Goal: Contribute content

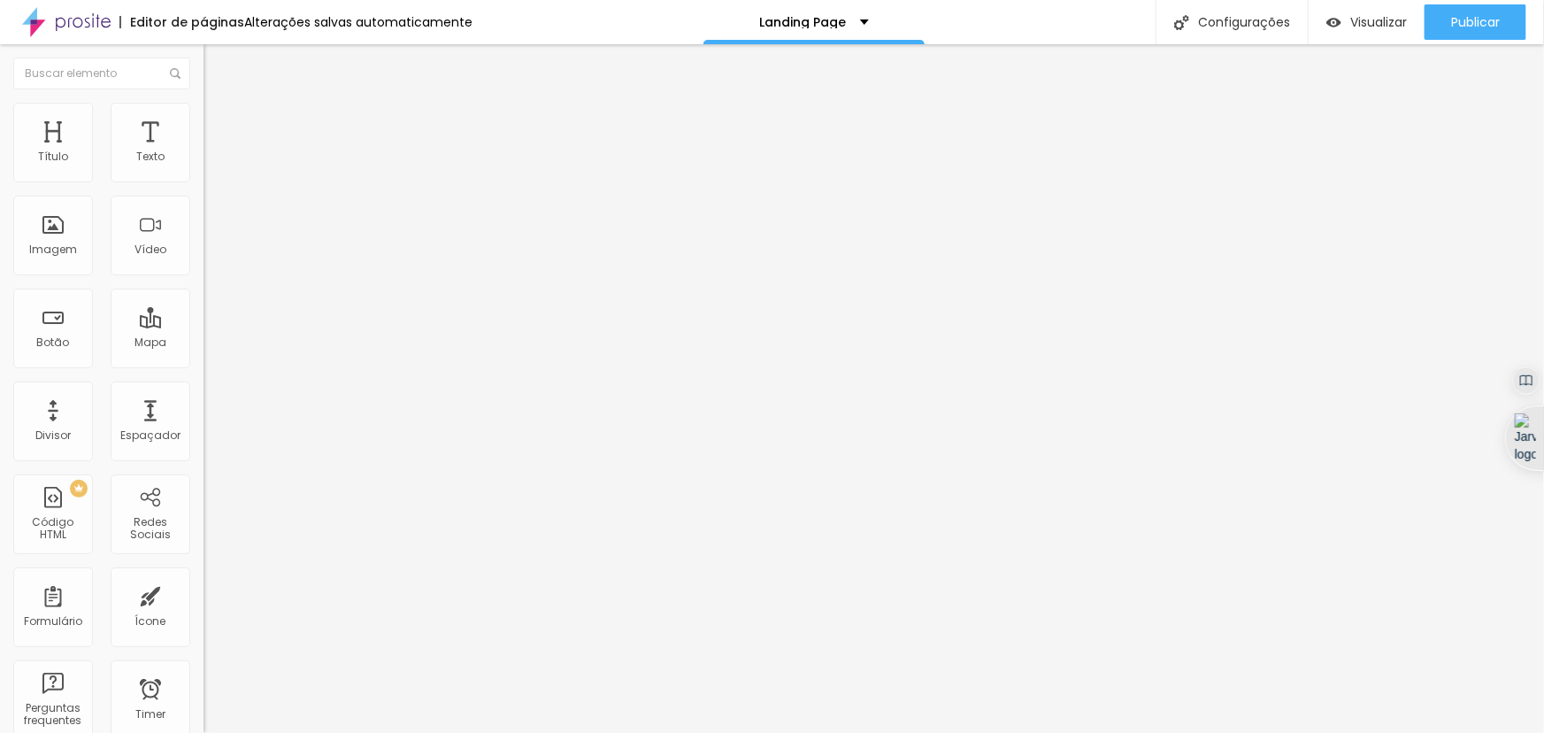
drag, startPoint x: 94, startPoint y: 203, endPoint x: 0, endPoint y: 195, distance: 94.1
click at [204, 195] on div "Texto Batizado Alinhamento [GEOGRAPHIC_DATA] Link URL [URL][DOMAIN_NAME] Abrir …" at bounding box center [306, 272] width 204 height 268
click at [204, 357] on input "[URL][DOMAIN_NAME]" at bounding box center [310, 356] width 212 height 18
click at [66, 357] on div at bounding box center [80, 346] width 30 height 25
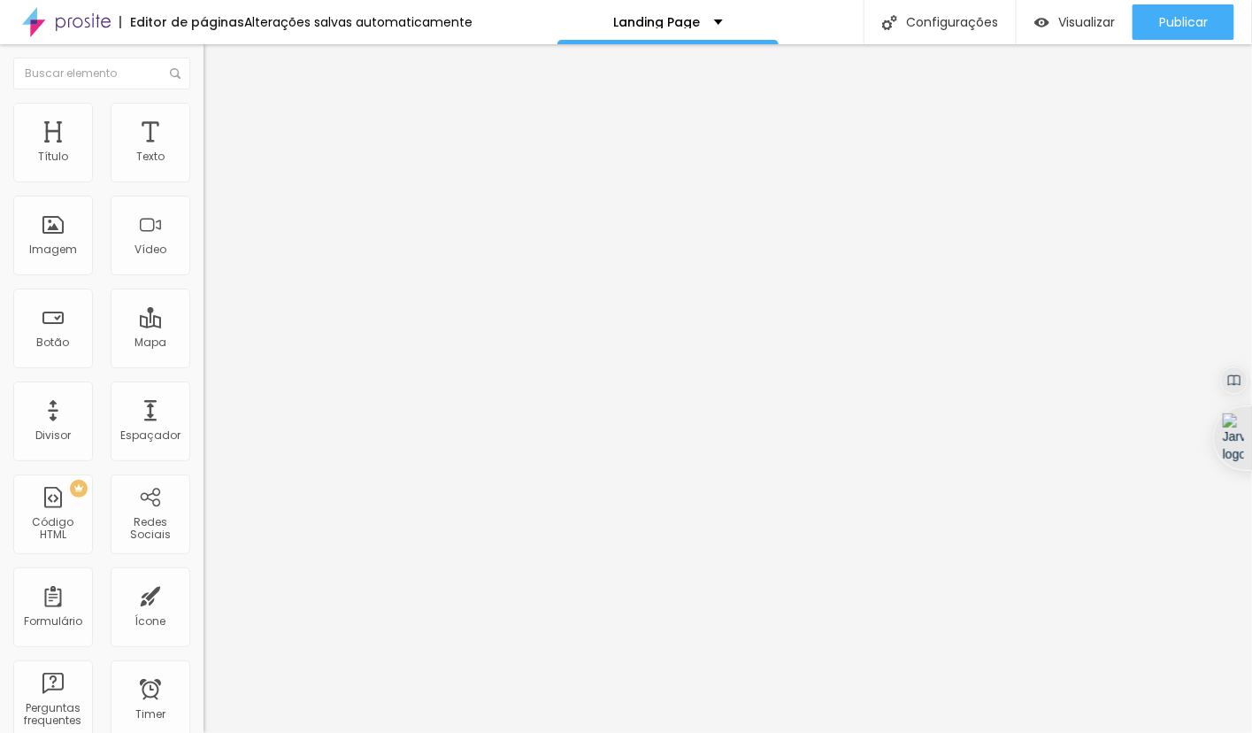
click at [204, 358] on input "[URL][DOMAIN_NAME]" at bounding box center [310, 356] width 212 height 18
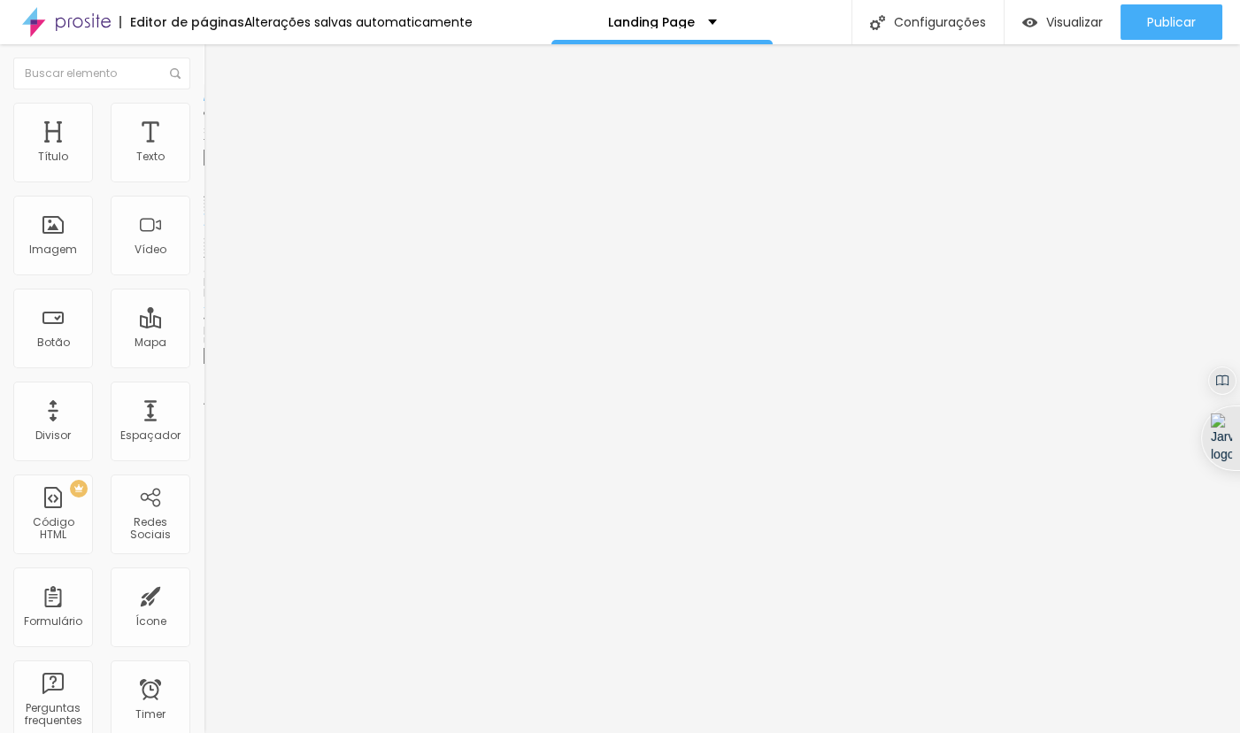
paste input "[URL][DOMAIN_NAME]"
drag, startPoint x: 66, startPoint y: 363, endPoint x: 0, endPoint y: 346, distance: 68.5
click at [204, 346] on div "Texto Batizado Alinhamento [GEOGRAPHIC_DATA] Link URL [URL][DOMAIN_NAME] Abrir …" at bounding box center [306, 272] width 204 height 268
click at [204, 365] on input "[URL][DOMAIN_NAME]" at bounding box center [310, 356] width 212 height 18
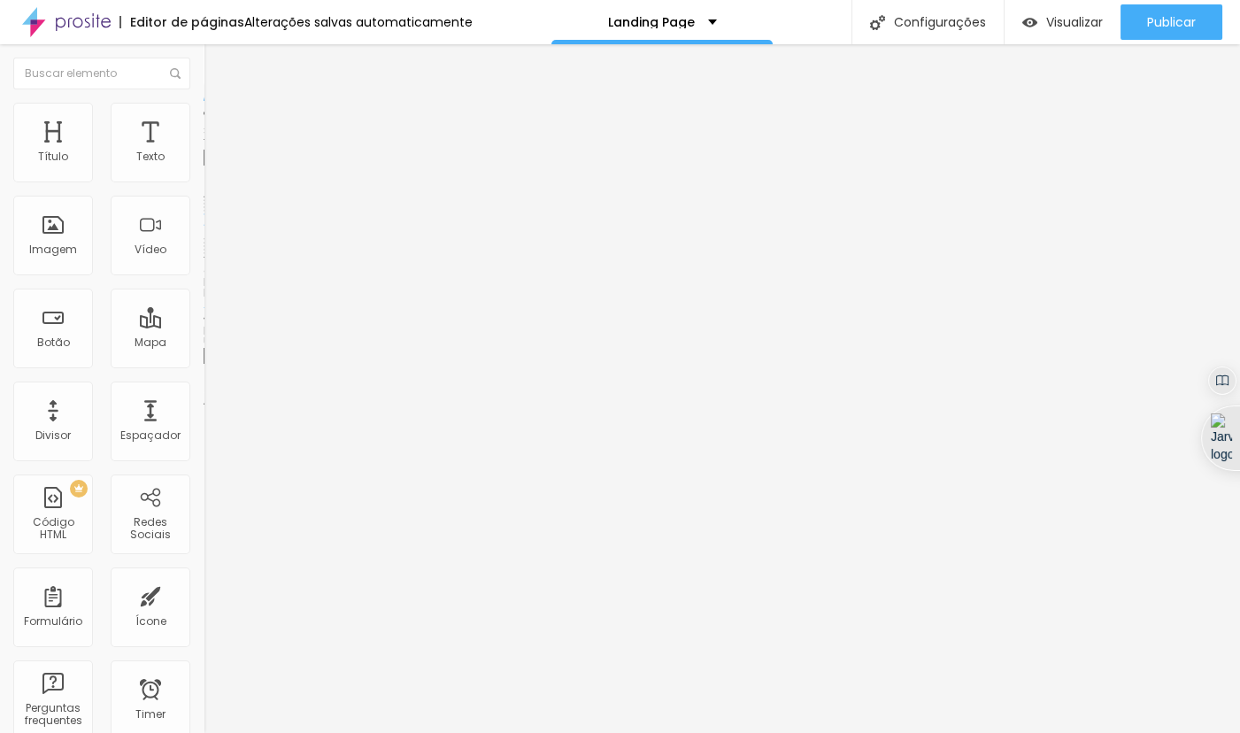
type input "[URL][DOMAIN_NAME]"
drag, startPoint x: 83, startPoint y: 196, endPoint x: 70, endPoint y: 156, distance: 42.0
click at [204, 177] on div "Texto Batizado Alinhamento [GEOGRAPHIC_DATA] Link URL [URL][DOMAIN_NAME] Abrir …" at bounding box center [306, 272] width 204 height 268
type input "Aniversário Infantil"
click at [204, 454] on div "Editar Botão Conteúdo Estilo Avançado Texto Aniversário Infantil Alinhamento [G…" at bounding box center [306, 388] width 204 height 688
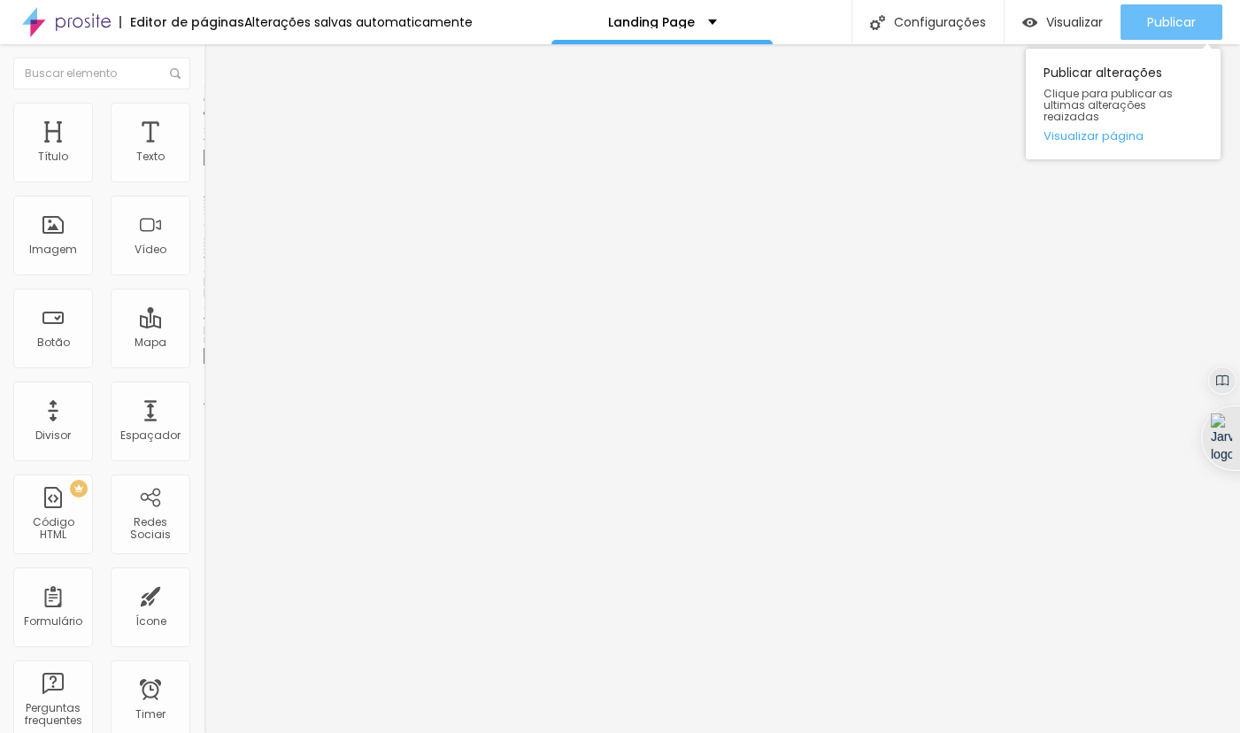
click at [1201, 28] on button "Publicar" at bounding box center [1171, 21] width 102 height 35
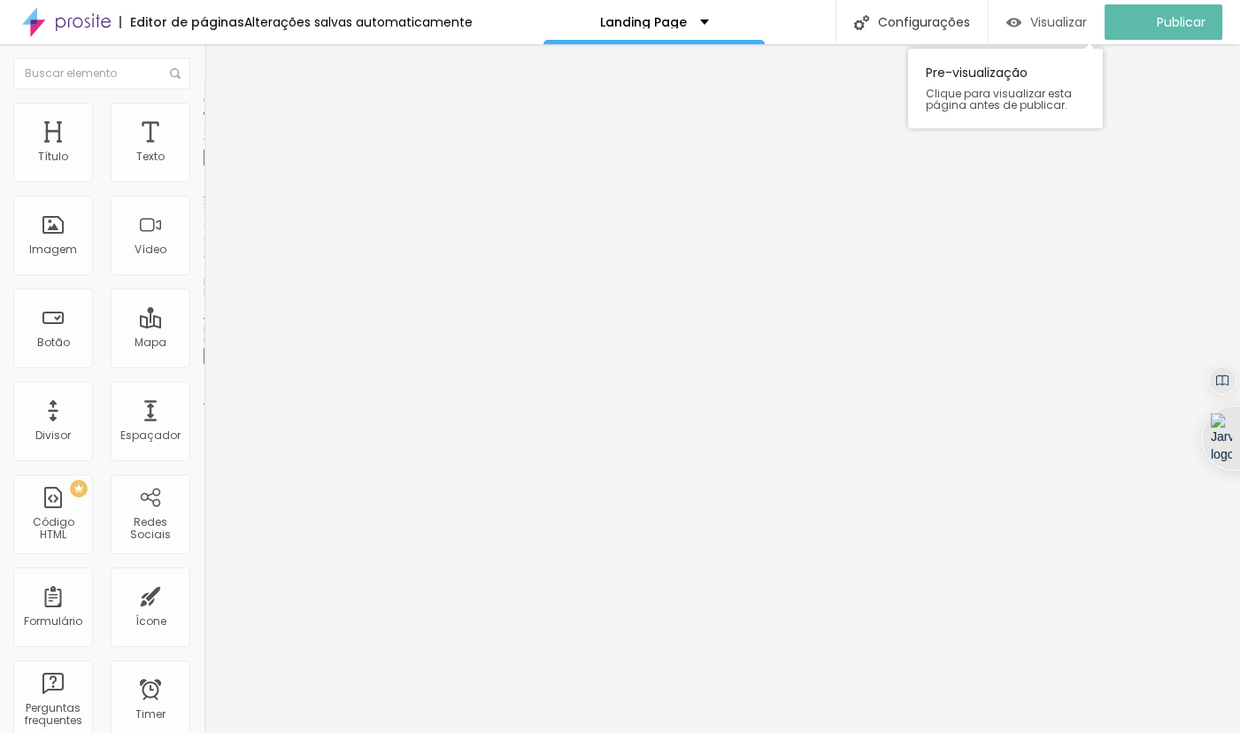
click at [1054, 25] on span "Visualizar" at bounding box center [1058, 22] width 57 height 14
